Goal: Task Accomplishment & Management: Use online tool/utility

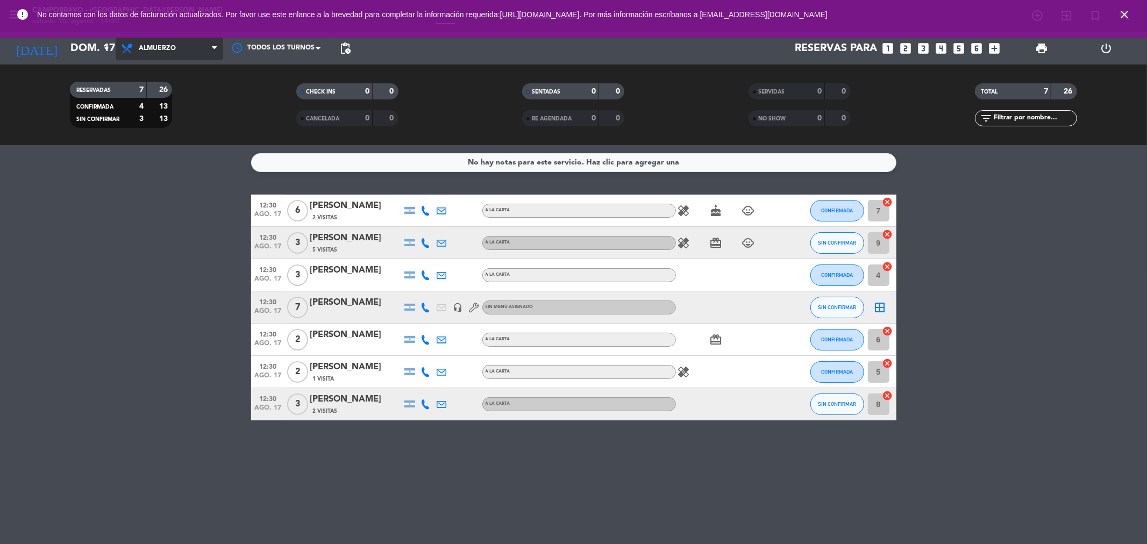
click at [151, 50] on span "Almuerzo" at bounding box center [157, 49] width 37 height 8
click at [172, 117] on div "menu Campobravo - [GEOGRAPHIC_DATA][PERSON_NAME] [DATE] 16. agosto - 14:50 Mis …" at bounding box center [573, 72] width 1147 height 145
click at [102, 52] on icon "arrow_drop_down" at bounding box center [106, 48] width 13 height 13
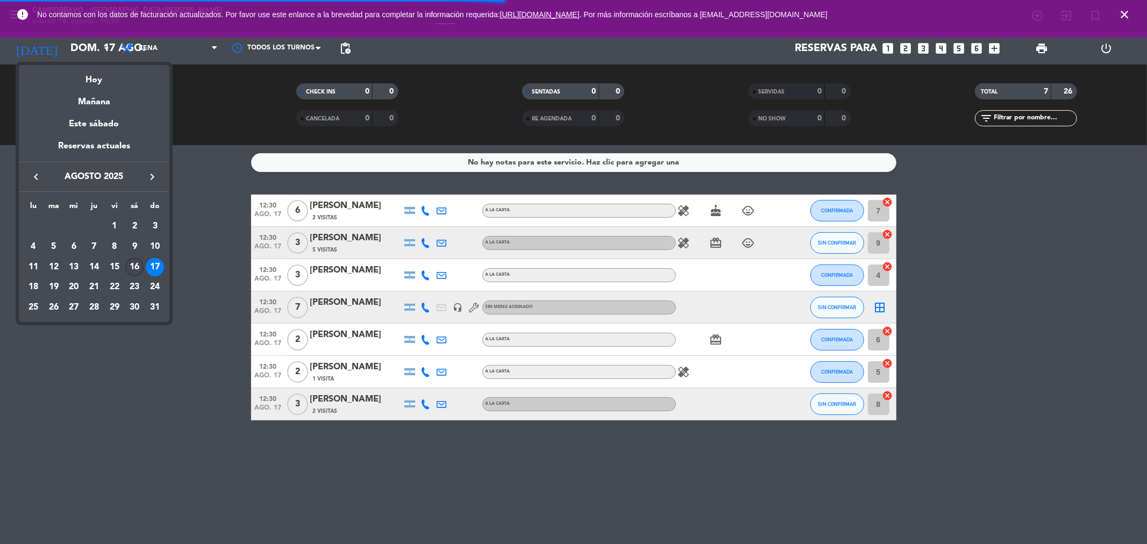
click at [136, 268] on div "16" at bounding box center [134, 267] width 18 height 18
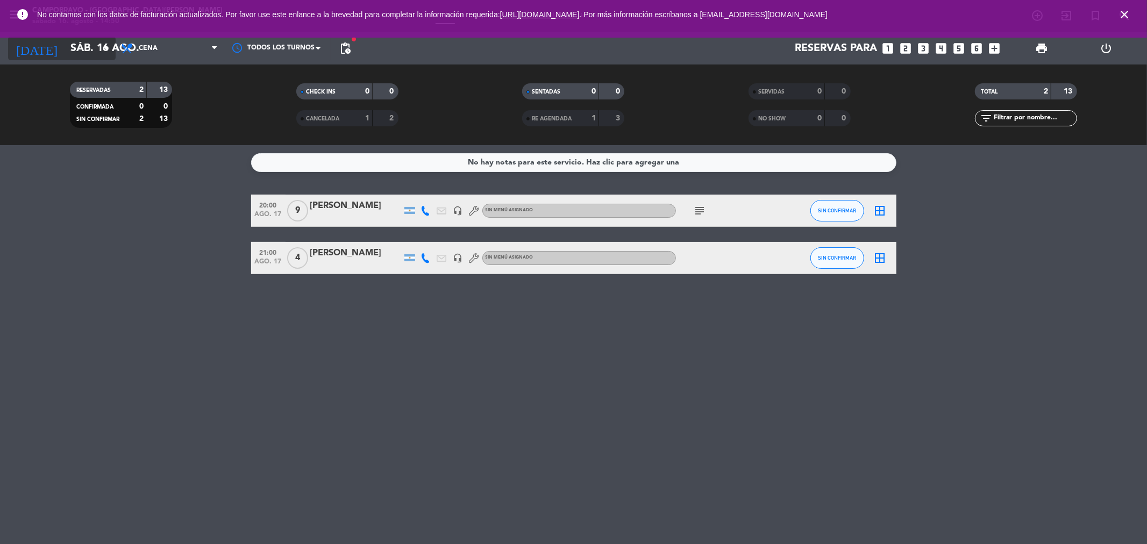
click at [74, 52] on input "sáb. 16 ago." at bounding box center [133, 49] width 137 height 24
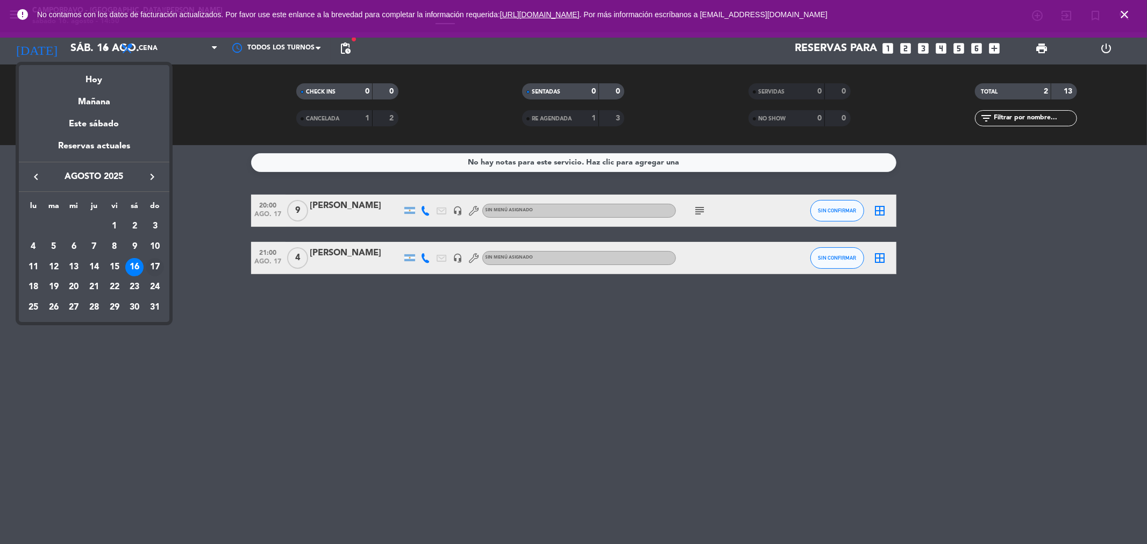
click at [155, 268] on div "17" at bounding box center [155, 267] width 18 height 18
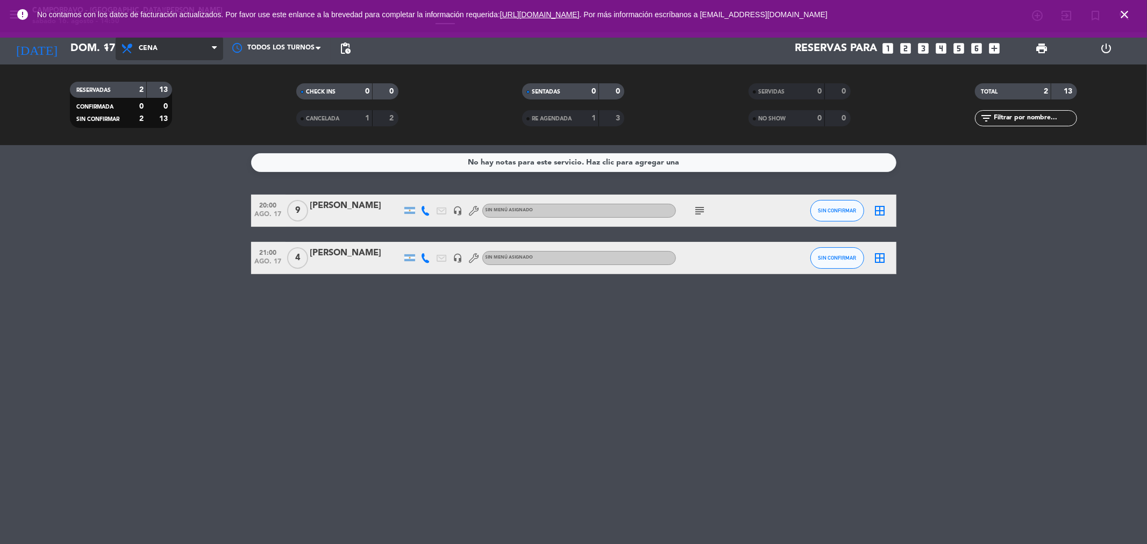
click at [157, 47] on span "Cena" at bounding box center [148, 49] width 19 height 8
click at [162, 94] on div "menu Campobravo - [GEOGRAPHIC_DATA][PERSON_NAME] [DATE] 16. agosto - 14:50 Mis …" at bounding box center [573, 72] width 1147 height 145
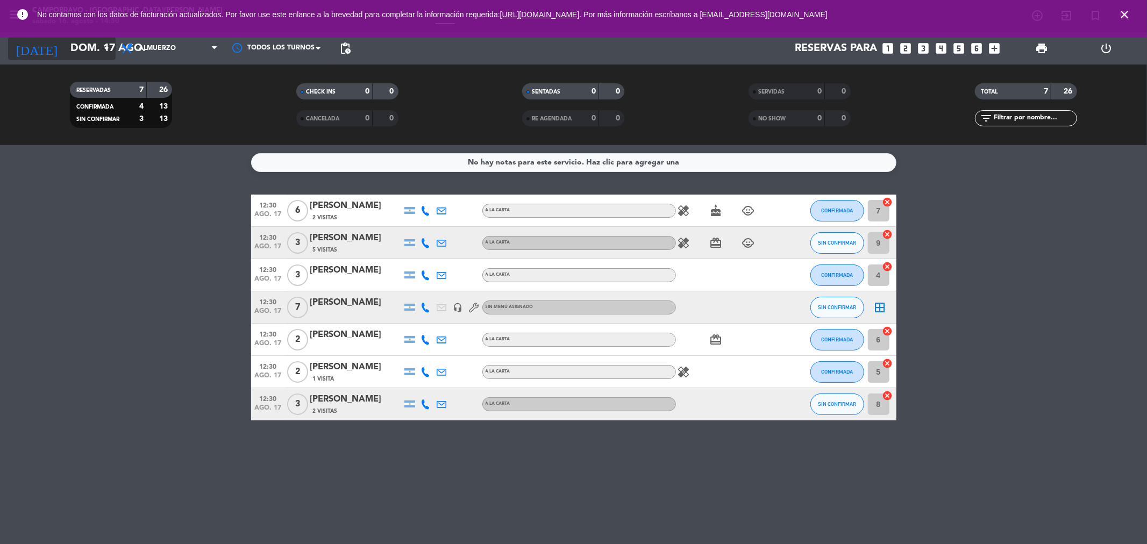
click at [106, 49] on icon "arrow_drop_down" at bounding box center [106, 48] width 13 height 13
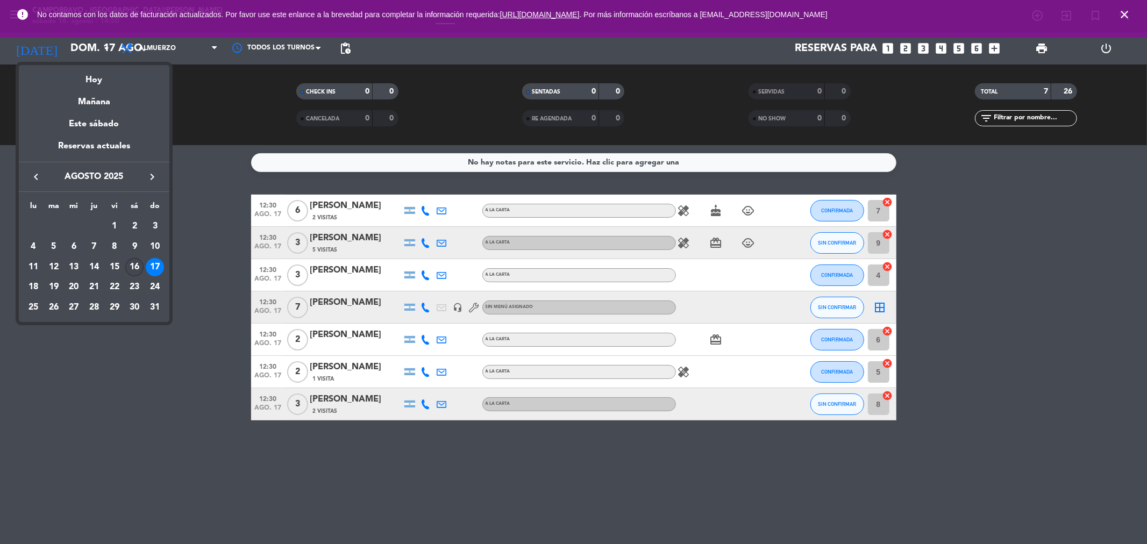
click at [132, 262] on div "16" at bounding box center [134, 267] width 18 height 18
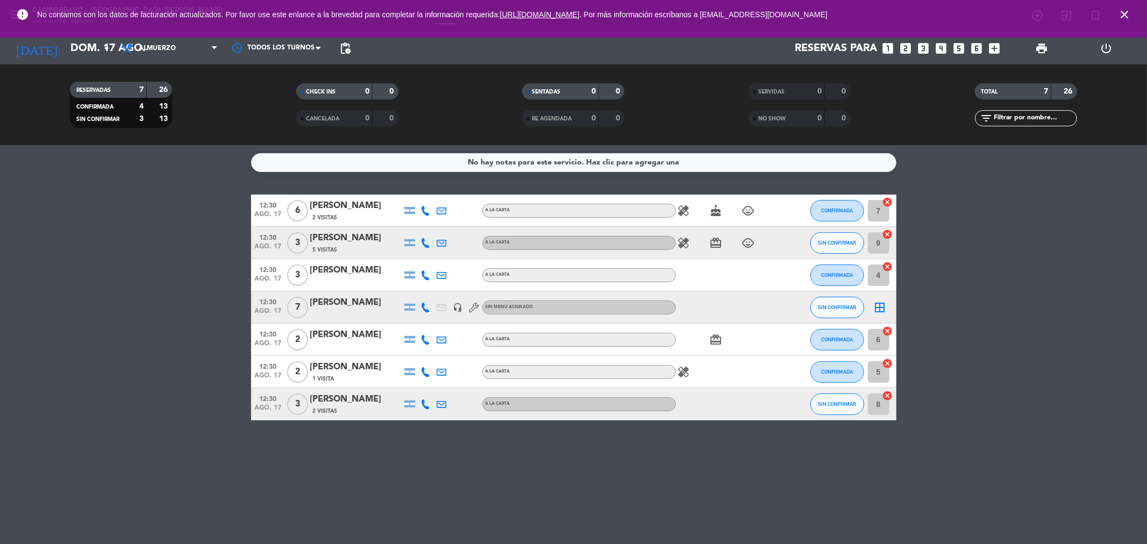
type input "sáb. 16 ago."
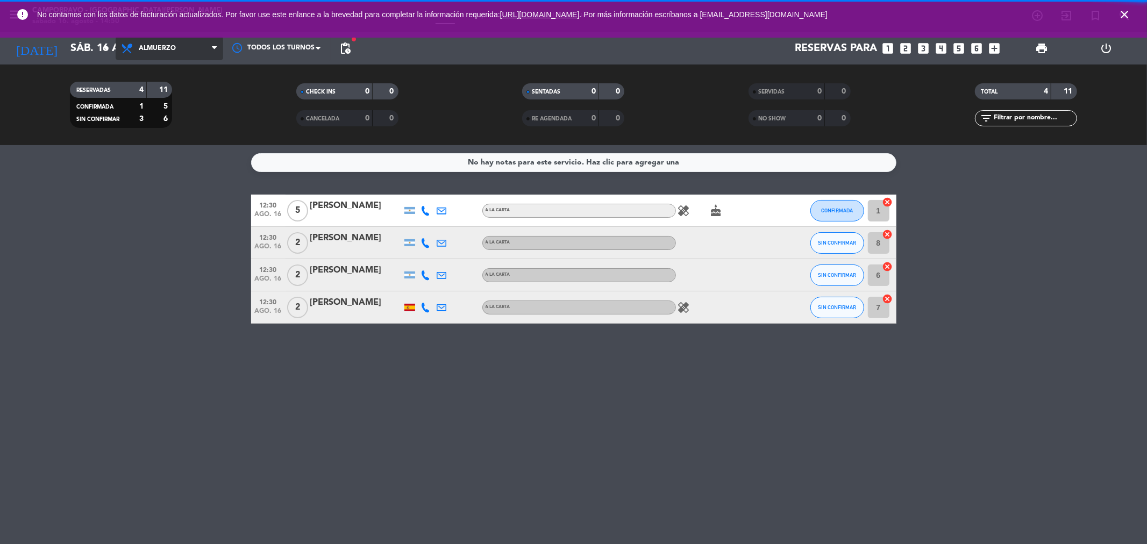
click at [175, 52] on span "Almuerzo" at bounding box center [170, 49] width 108 height 24
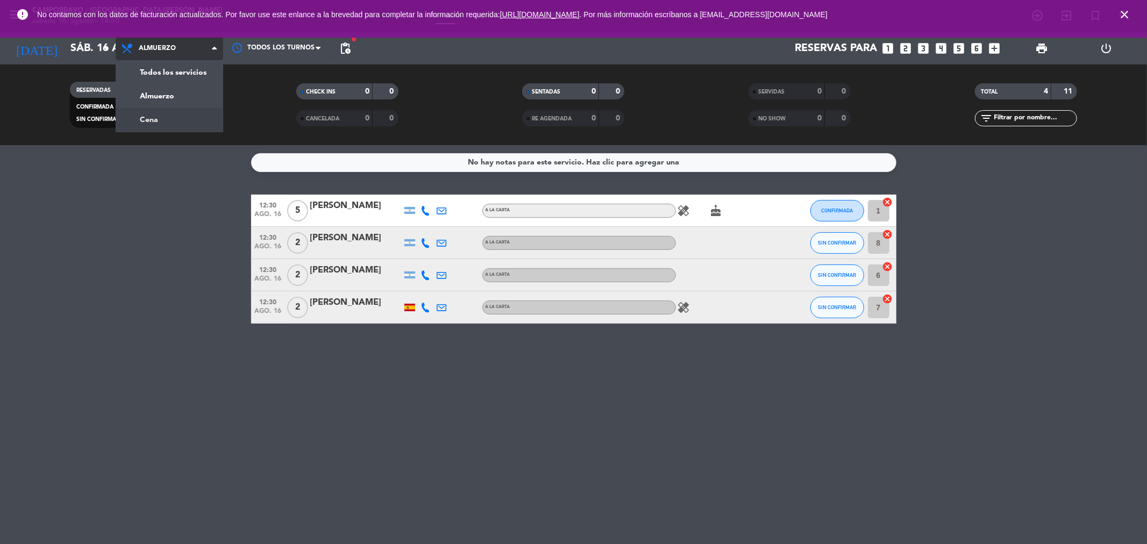
click at [174, 115] on div "menu Campobravo - [GEOGRAPHIC_DATA][PERSON_NAME] [DATE] 16. agosto - 14:50 Mis …" at bounding box center [573, 72] width 1147 height 145
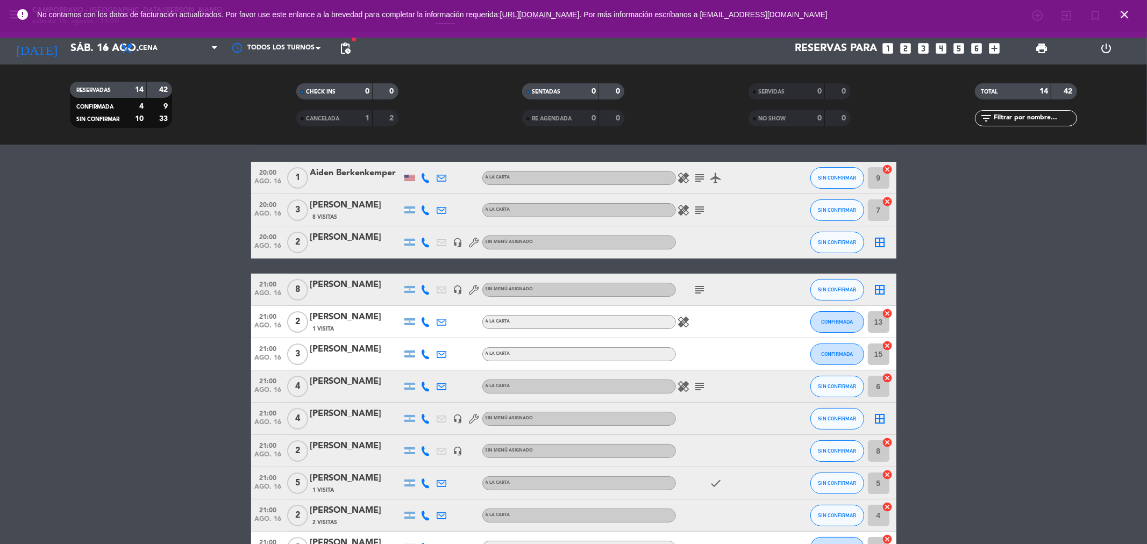
scroll to position [60, 0]
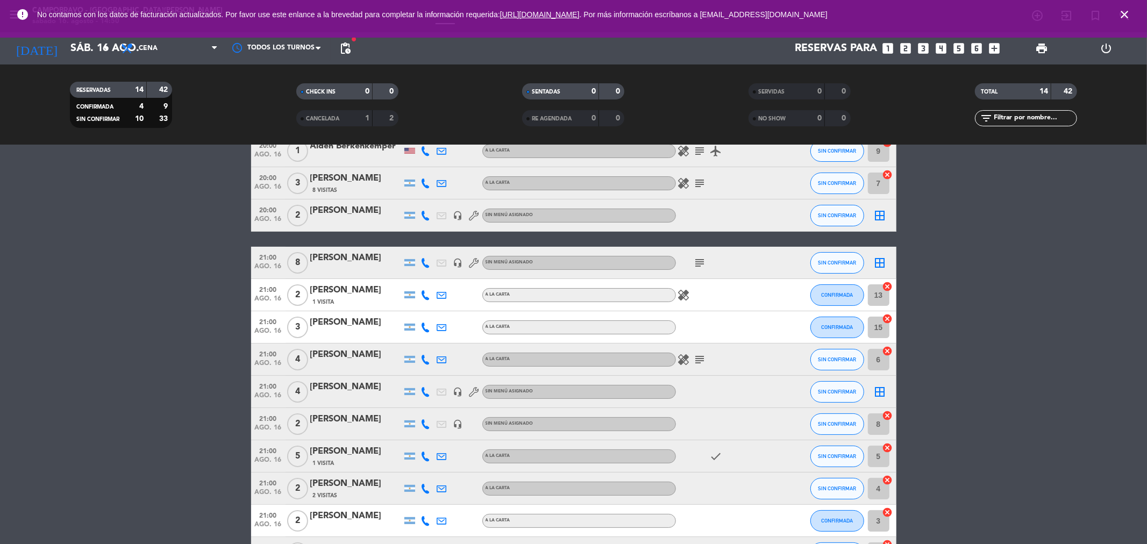
click at [354, 55] on span "pending_actions" at bounding box center [345, 49] width 22 height 22
click at [351, 51] on span "pending_actions" at bounding box center [345, 48] width 13 height 13
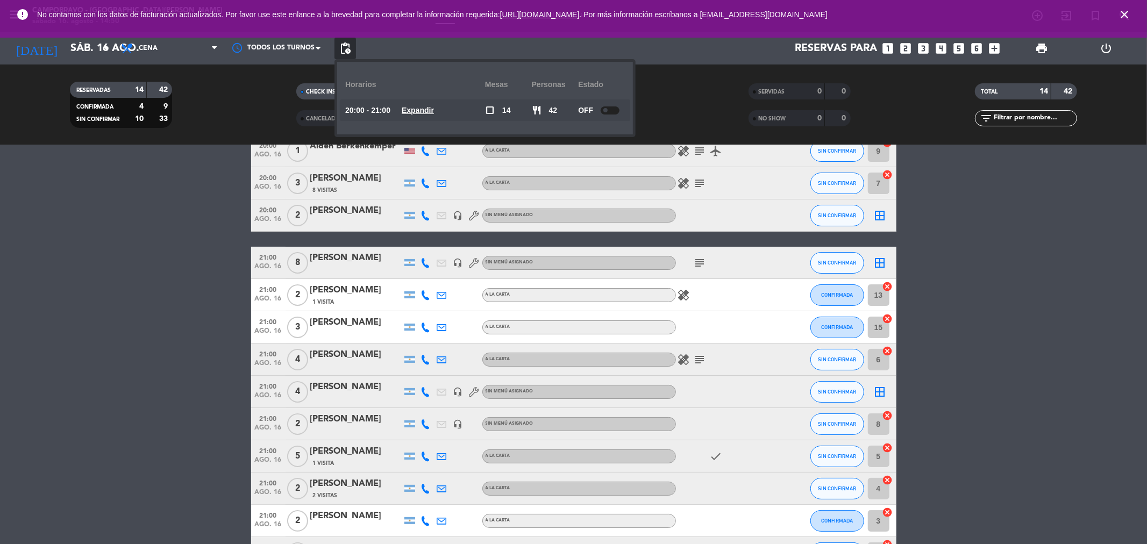
click at [249, 117] on filter-checkbox "CANCELADA 1 2" at bounding box center [347, 118] width 226 height 16
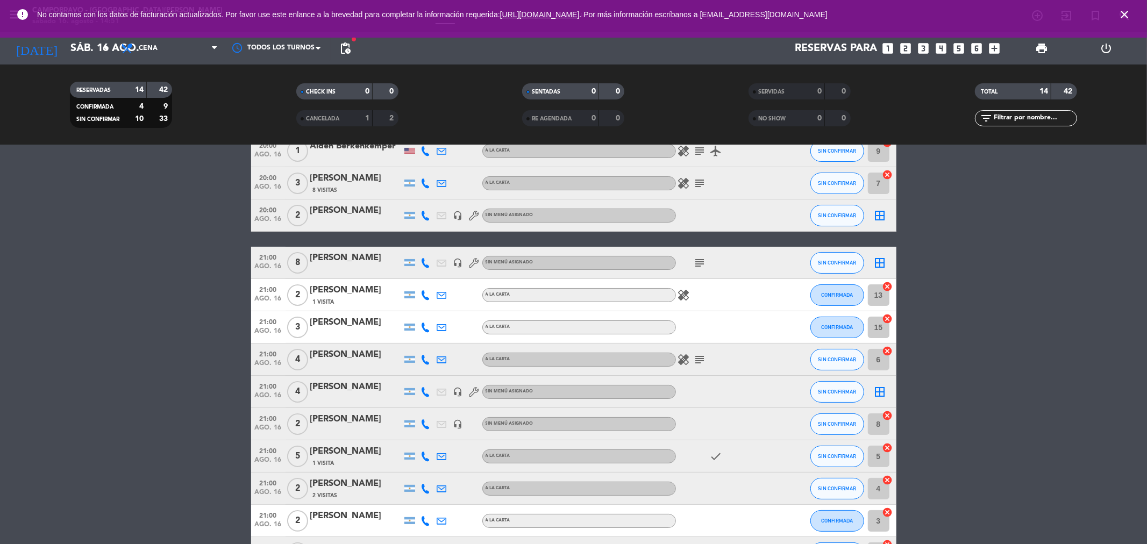
click at [1054, 49] on div "print" at bounding box center [1041, 48] width 65 height 32
click at [1042, 51] on span "print" at bounding box center [1041, 48] width 13 height 13
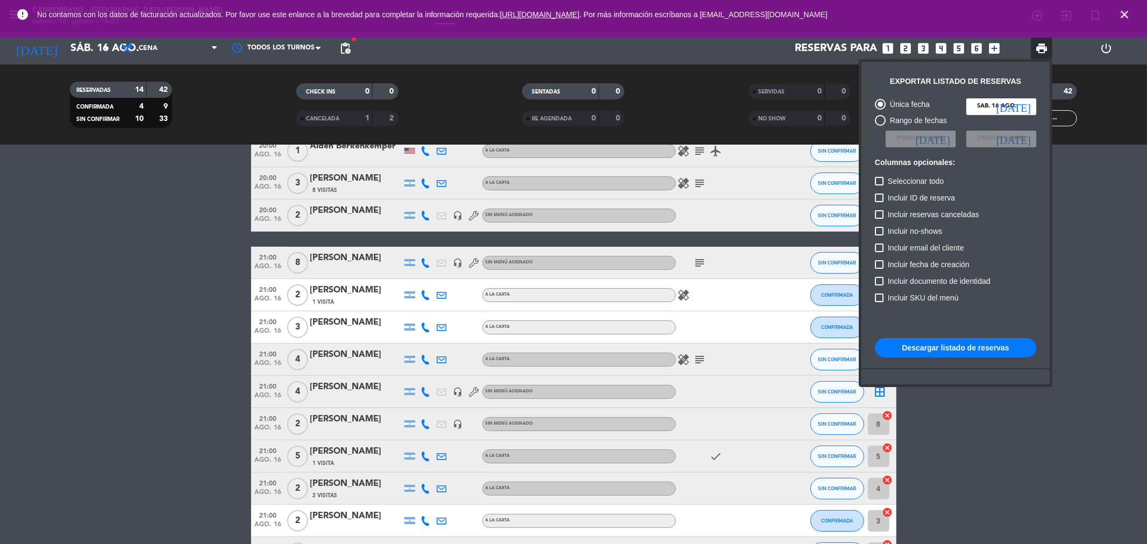
click at [957, 345] on button "Descargar listado de reservas" at bounding box center [955, 347] width 161 height 19
